Goal: Information Seeking & Learning: Learn about a topic

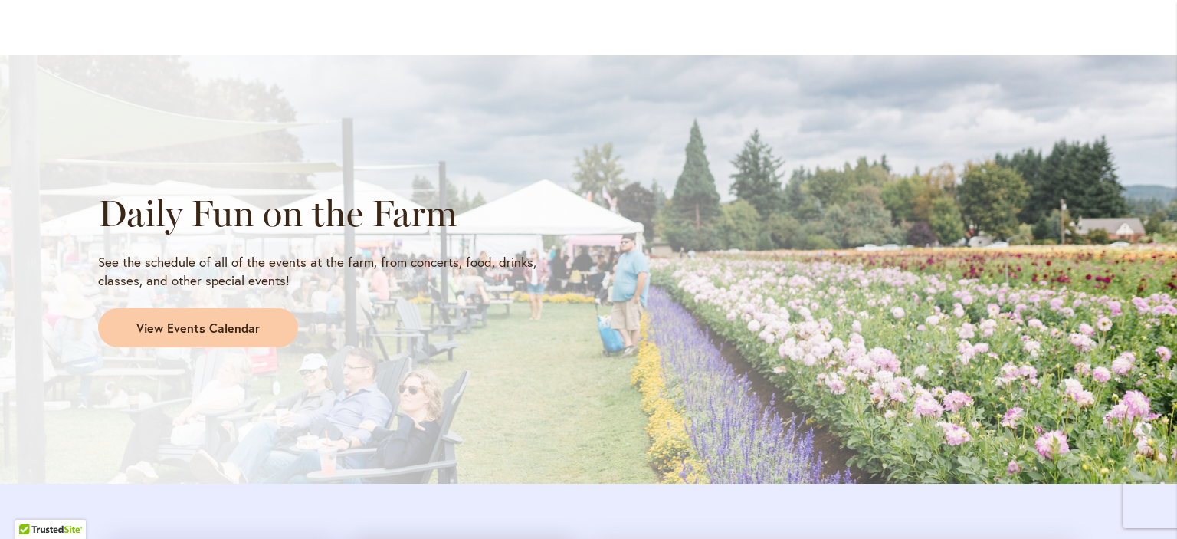
scroll to position [1226, 0]
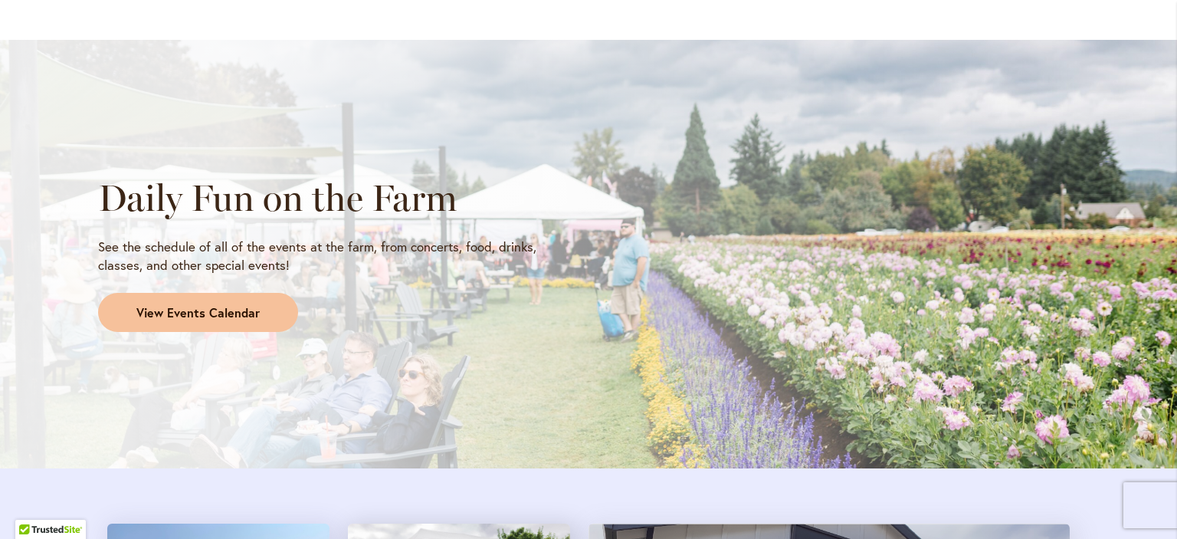
click at [217, 313] on span "View Events Calendar" at bounding box center [197, 313] width 123 height 18
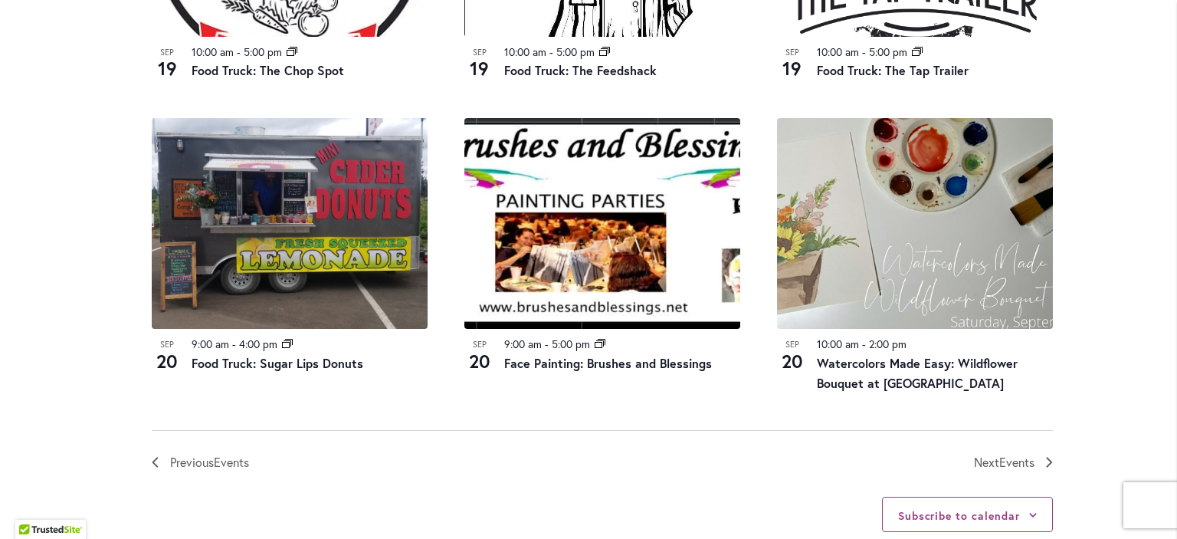
scroll to position [1763, 0]
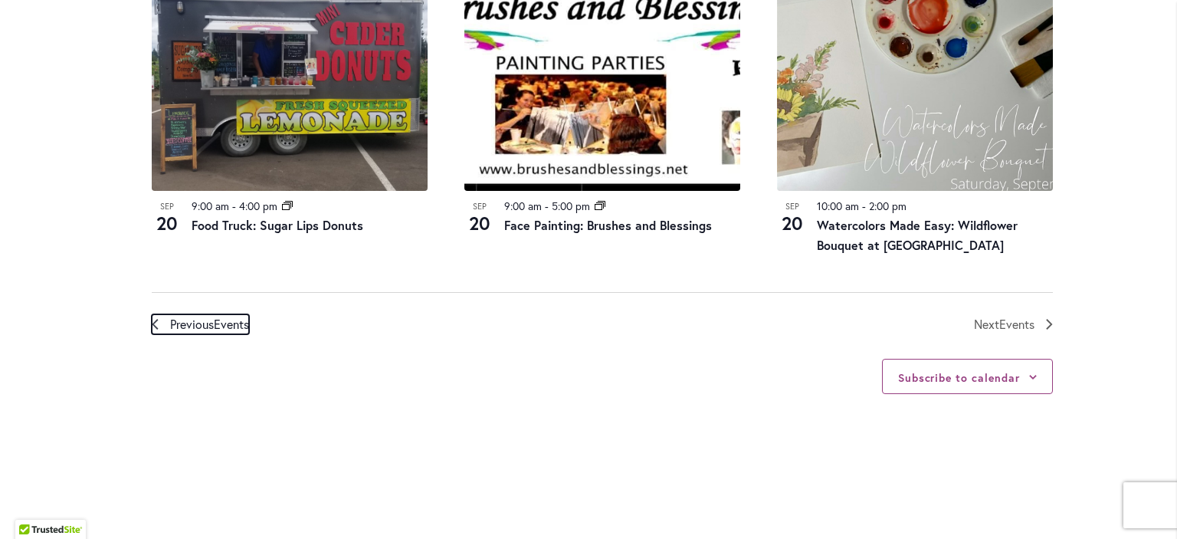
click at [218, 323] on span "Events" at bounding box center [231, 324] width 35 height 16
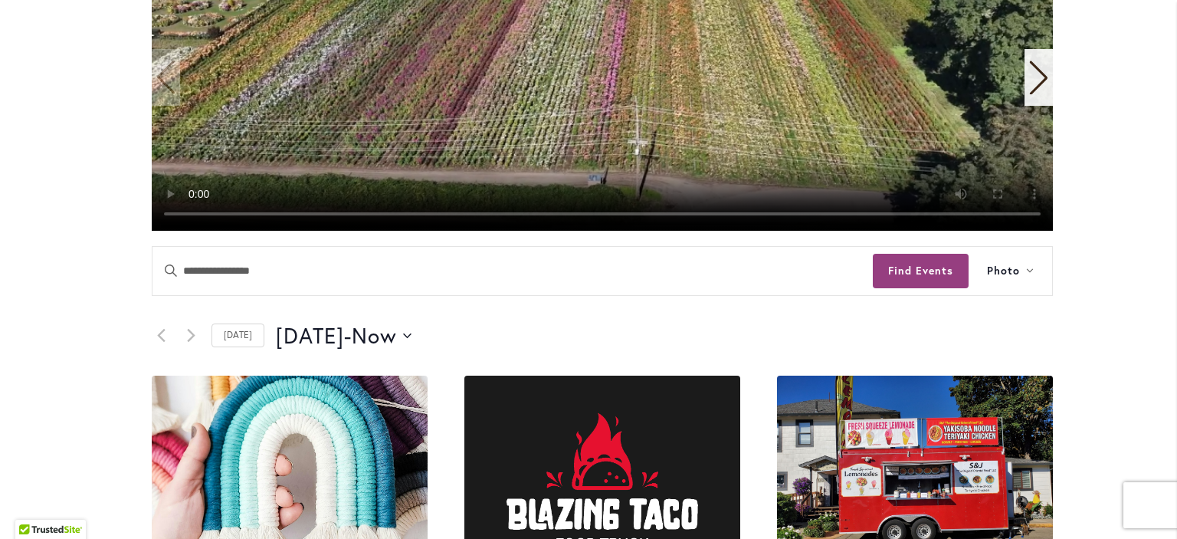
scroll to position [449, 0]
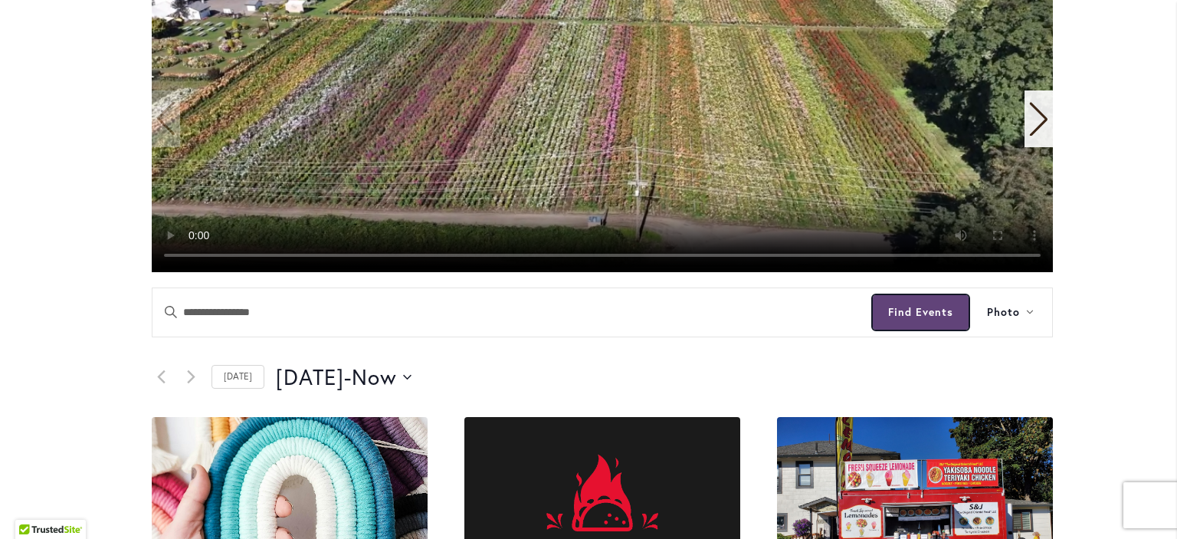
click at [907, 312] on button "Find Events" at bounding box center [921, 312] width 96 height 34
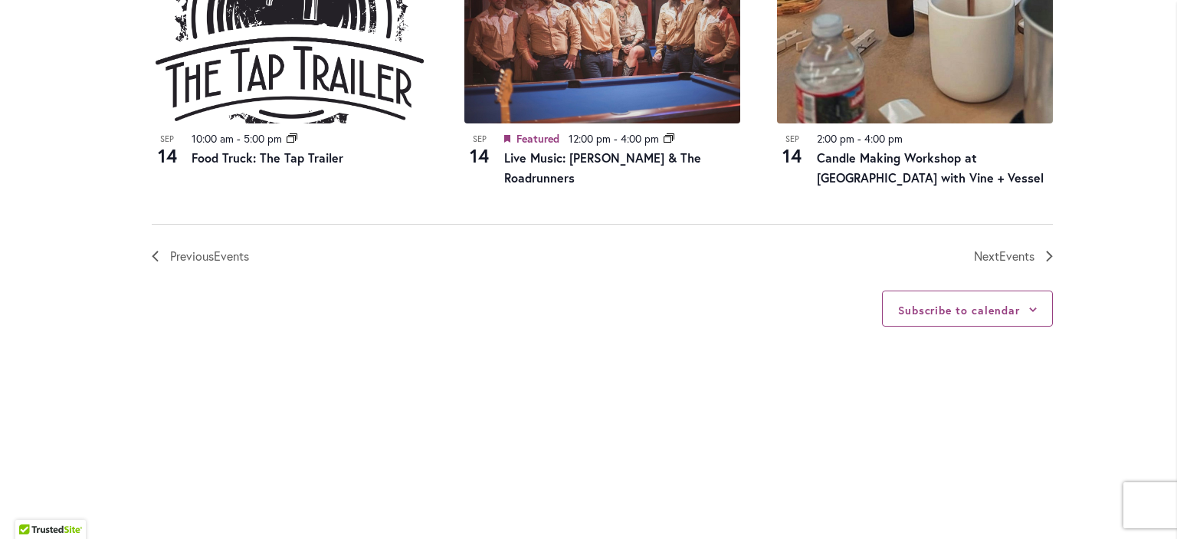
scroll to position [2059, 0]
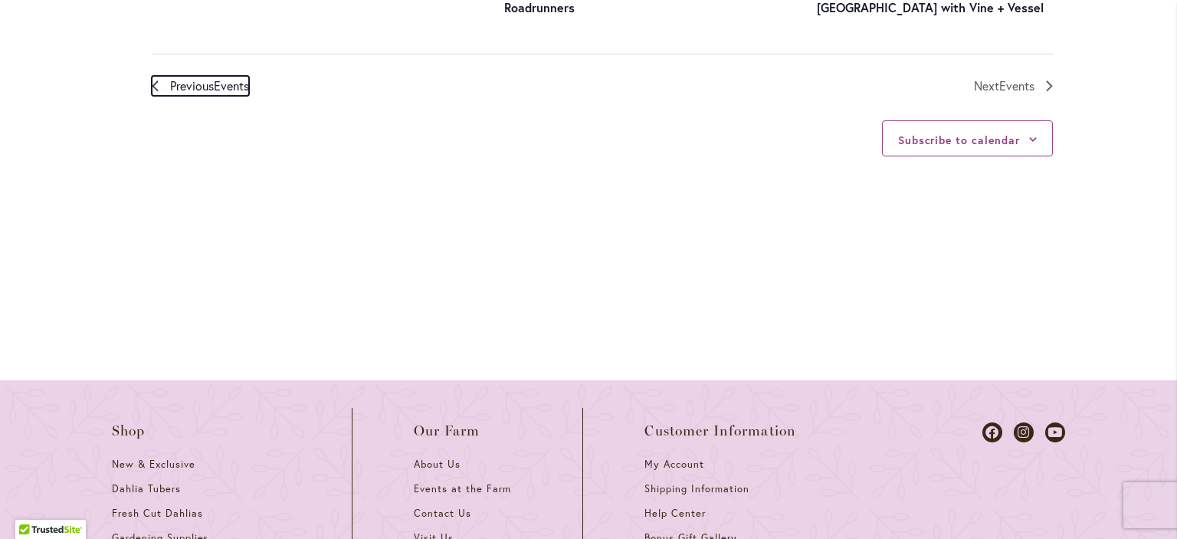
click at [224, 77] on span "Events" at bounding box center [231, 85] width 35 height 16
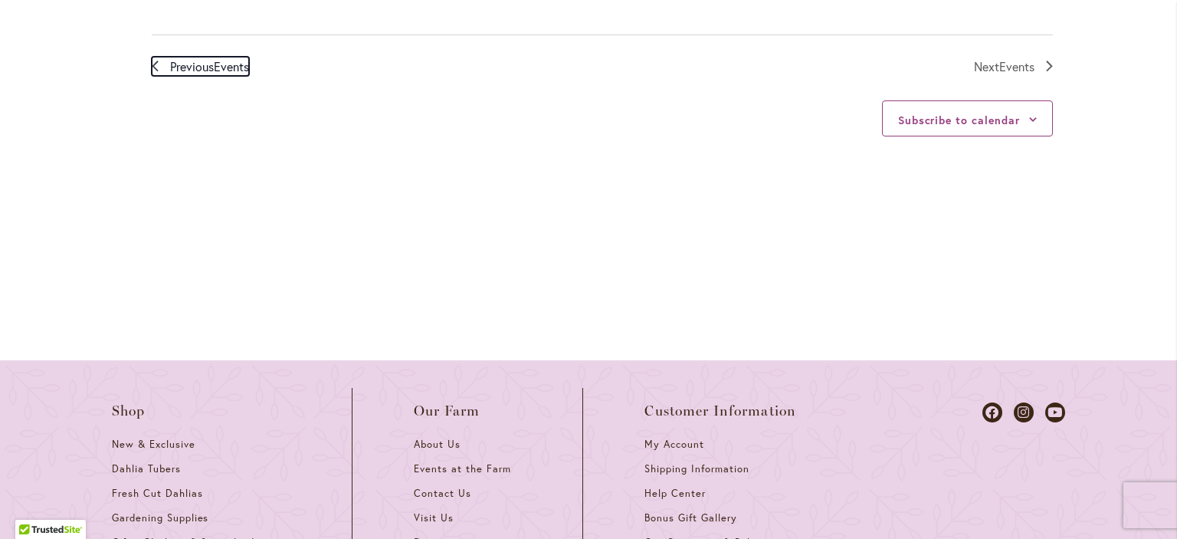
click at [218, 67] on span "Events" at bounding box center [231, 66] width 35 height 16
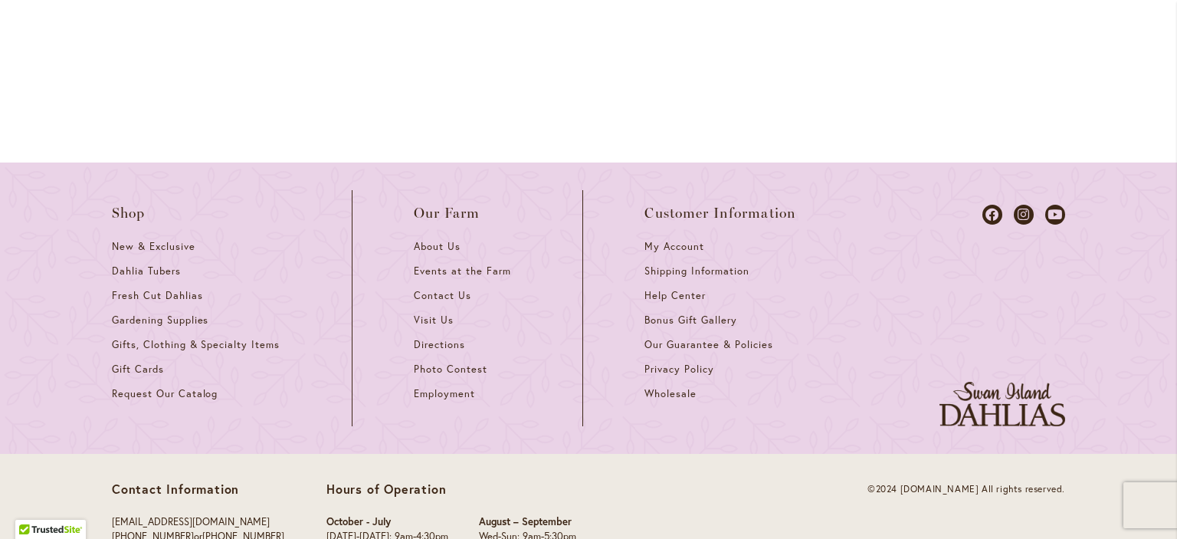
scroll to position [2324, 0]
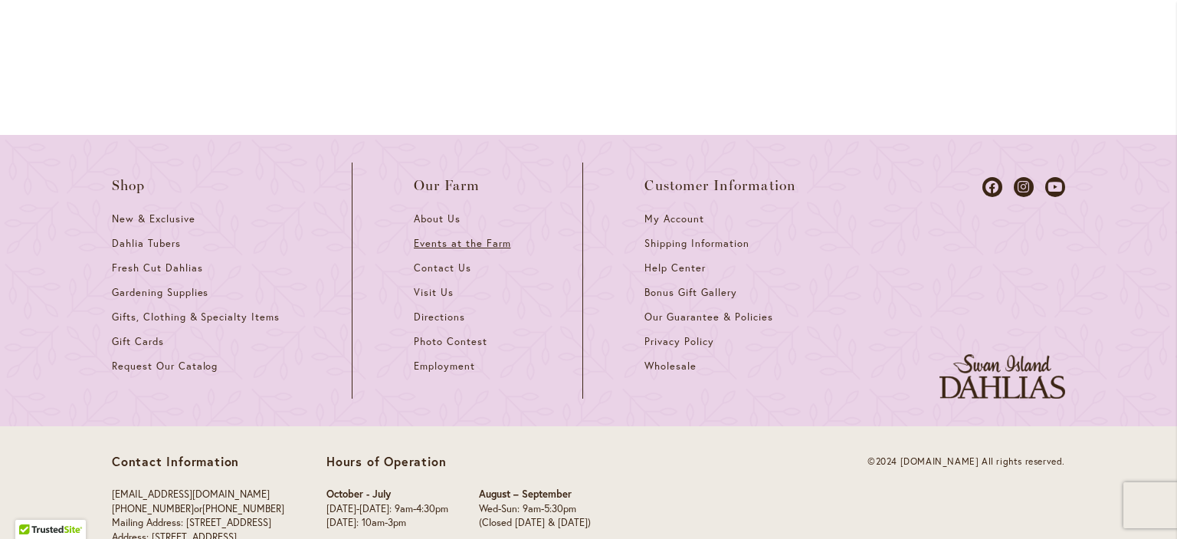
click at [448, 237] on span "Events at the Farm" at bounding box center [462, 243] width 97 height 13
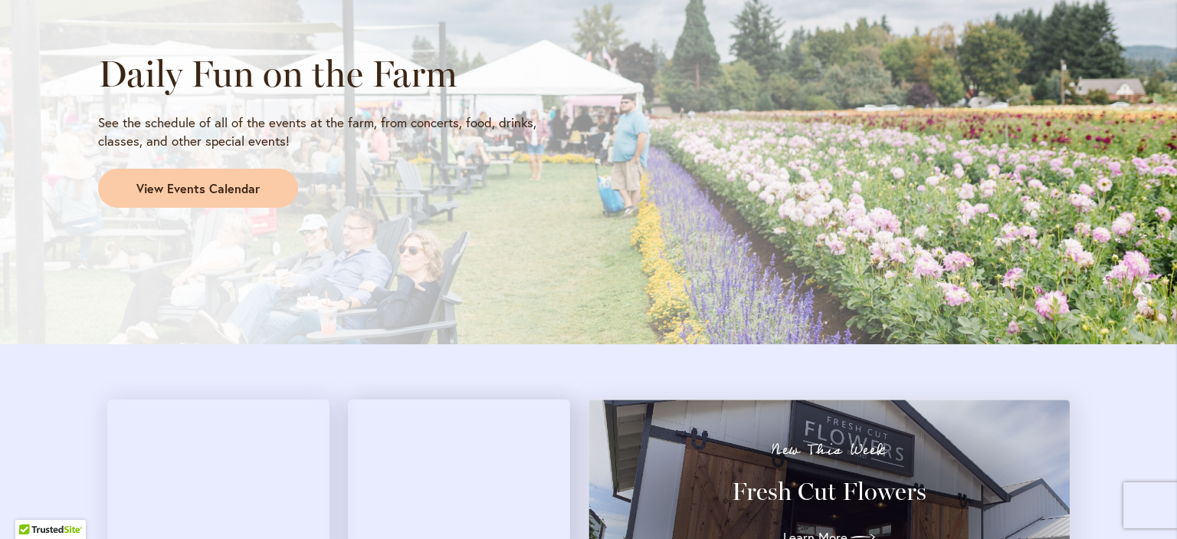
scroll to position [1380, 0]
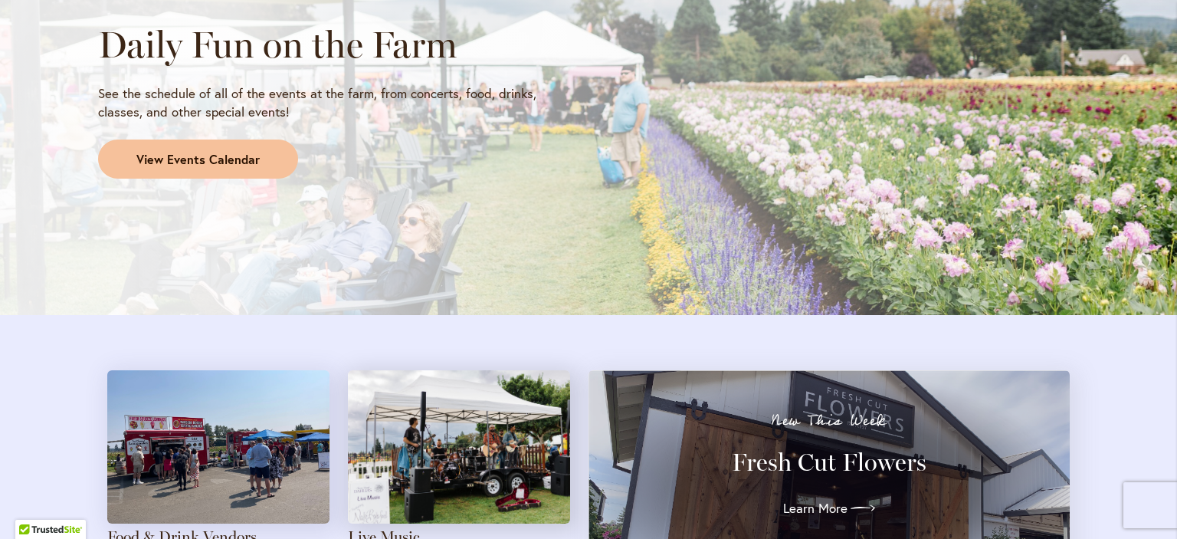
click at [182, 160] on span "View Events Calendar" at bounding box center [197, 160] width 123 height 18
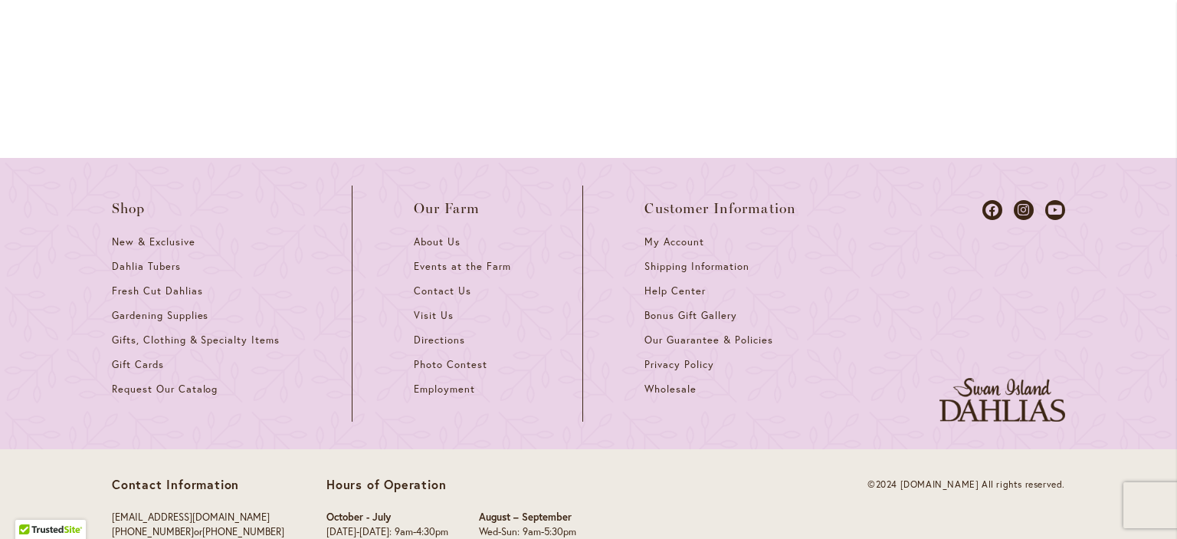
scroll to position [2286, 0]
